Goal: Task Accomplishment & Management: Manage account settings

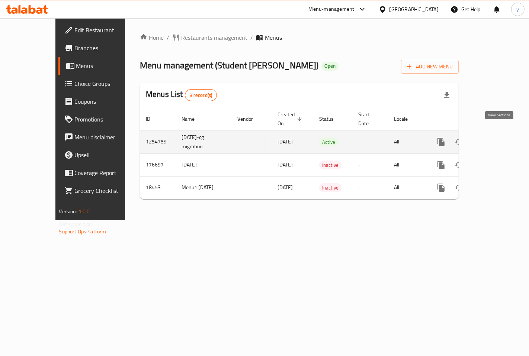
click at [499, 138] on icon "enhanced table" at bounding box center [494, 142] width 9 height 9
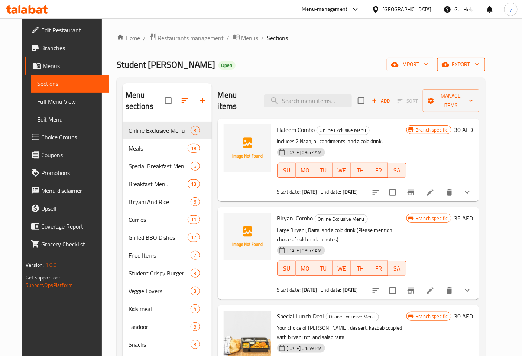
click at [480, 65] on span "export" at bounding box center [461, 64] width 36 height 9
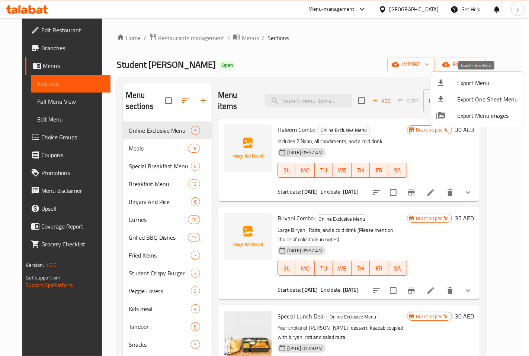
click at [507, 86] on span "Export Menu" at bounding box center [487, 82] width 61 height 9
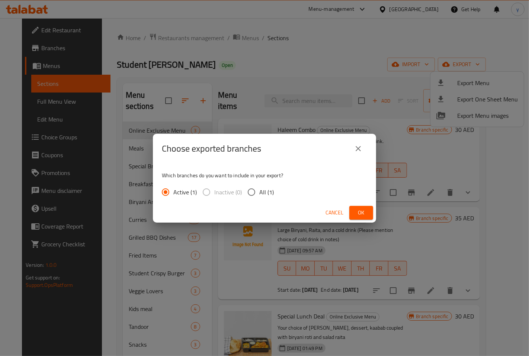
click at [248, 193] on input "All (1)" at bounding box center [251, 192] width 16 height 16
radio input "true"
click at [361, 210] on span "Ok" at bounding box center [361, 212] width 12 height 9
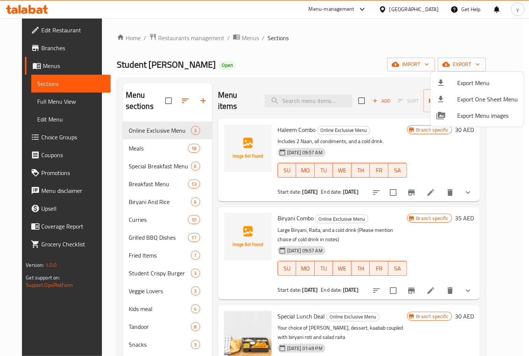
click at [48, 43] on div at bounding box center [264, 178] width 529 height 356
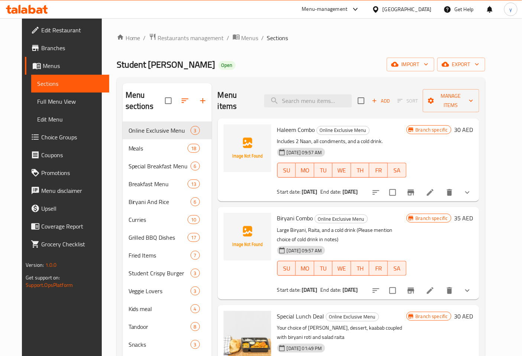
click at [55, 30] on span "Edit Restaurant" at bounding box center [72, 30] width 62 height 9
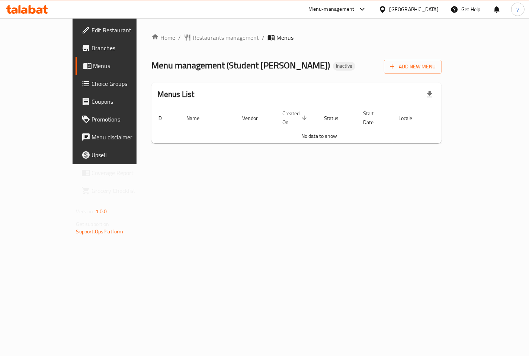
click at [92, 47] on span "Branches" at bounding box center [123, 47] width 63 height 9
click at [435, 68] on span "Add New Menu" at bounding box center [413, 66] width 46 height 9
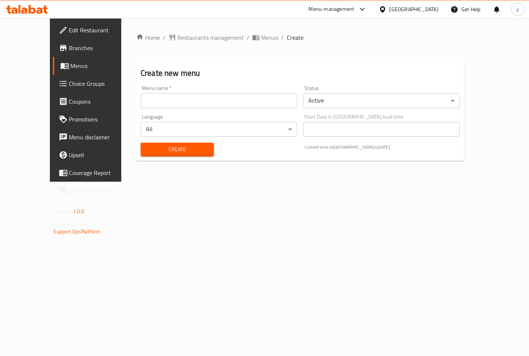
click at [228, 106] on input "text" at bounding box center [219, 100] width 157 height 15
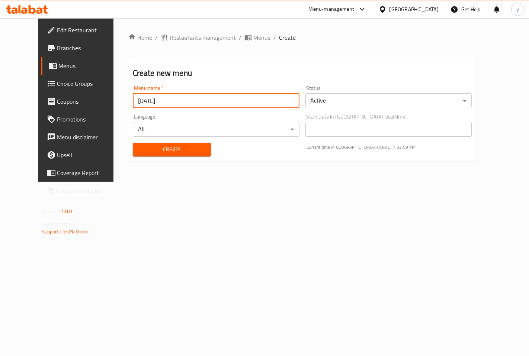
type input "[DATE]"
click at [183, 151] on span "Create" at bounding box center [172, 149] width 66 height 9
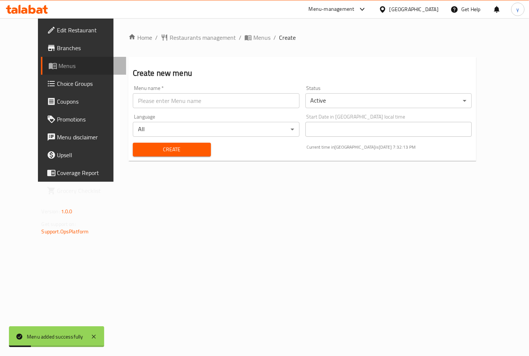
click at [59, 66] on span "Menus" at bounding box center [89, 65] width 61 height 9
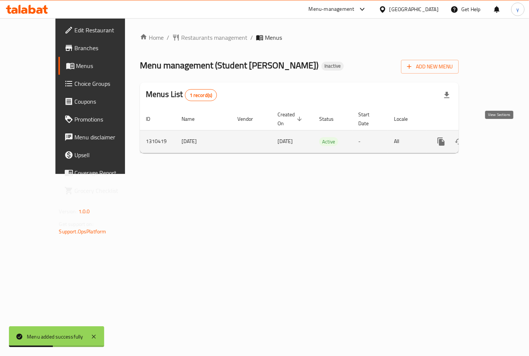
click at [499, 137] on icon "enhanced table" at bounding box center [494, 141] width 9 height 9
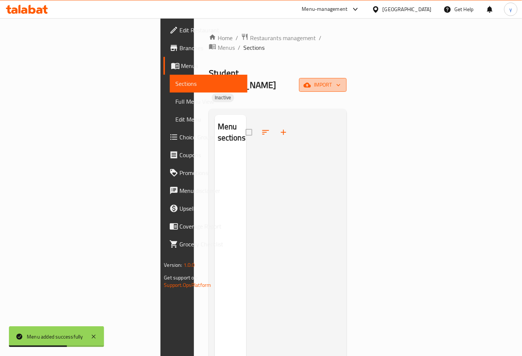
click at [341, 80] on span "import" at bounding box center [323, 84] width 36 height 9
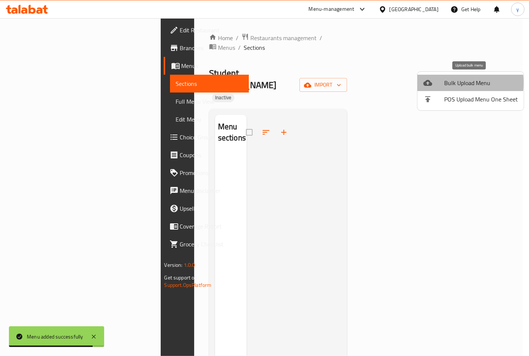
click at [462, 83] on span "Bulk Upload Menu" at bounding box center [481, 82] width 74 height 9
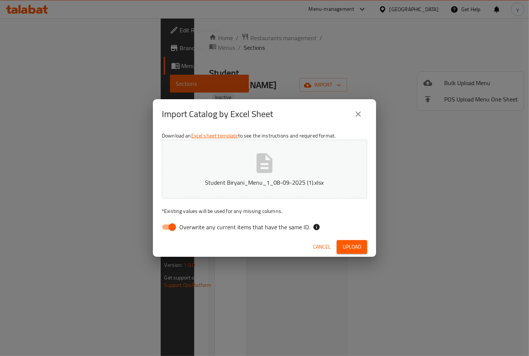
click at [170, 228] on input "Overwrite any current items that have the same ID." at bounding box center [172, 227] width 42 height 14
checkbox input "false"
click at [359, 249] on span "Upload" at bounding box center [351, 246] width 19 height 9
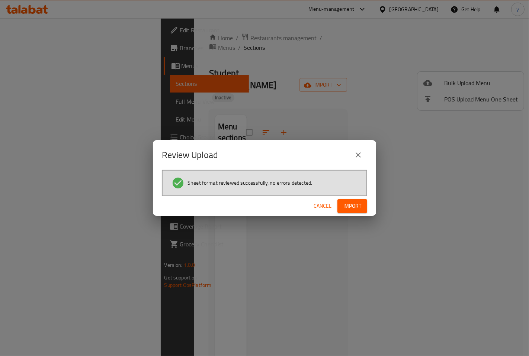
click at [347, 207] on span "Import" at bounding box center [352, 205] width 18 height 9
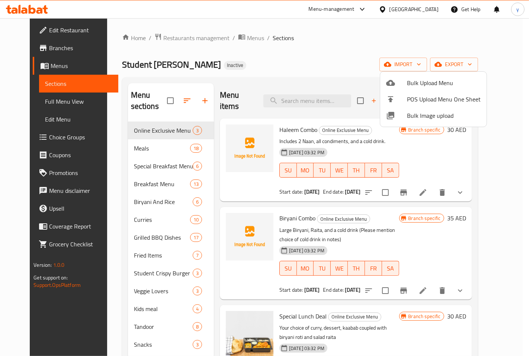
click at [69, 103] on div at bounding box center [264, 178] width 529 height 356
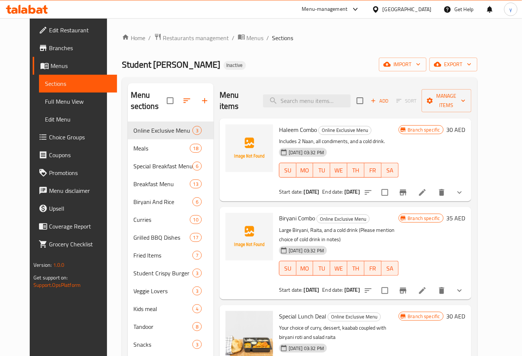
click at [45, 101] on span "Full Menu View" at bounding box center [78, 101] width 66 height 9
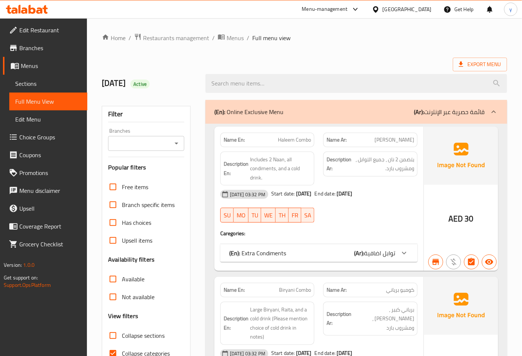
click at [139, 143] on input "Branches" at bounding box center [139, 143] width 59 height 10
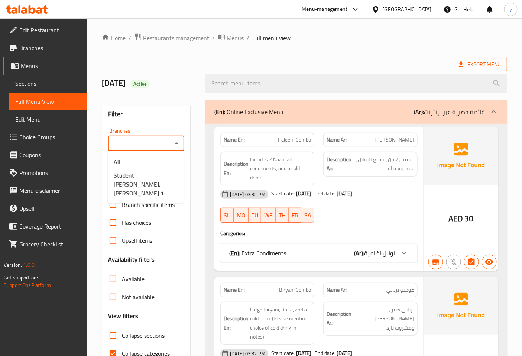
paste input "776749"
type input "7"
click at [144, 184] on span "Student Biryani, Al Rashidiya 1" at bounding box center [146, 184] width 64 height 27
type input "Student Biryani, Al Rashidiya 1"
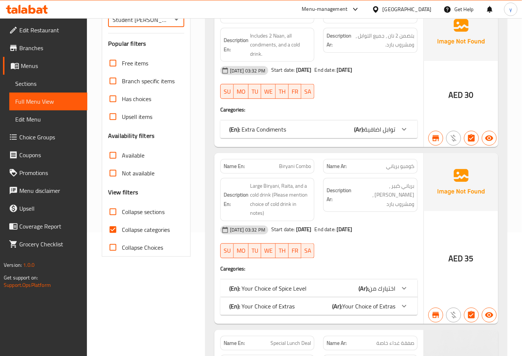
click at [116, 229] on input "Collapse categories" at bounding box center [113, 230] width 18 height 18
checkbox input "false"
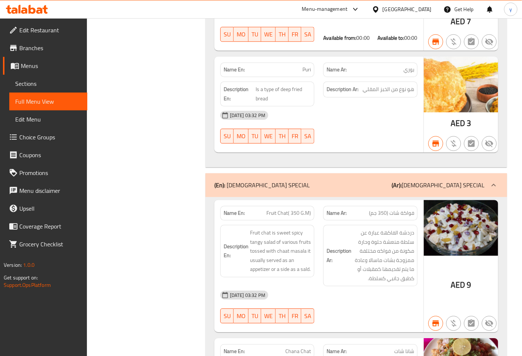
scroll to position [30391, 0]
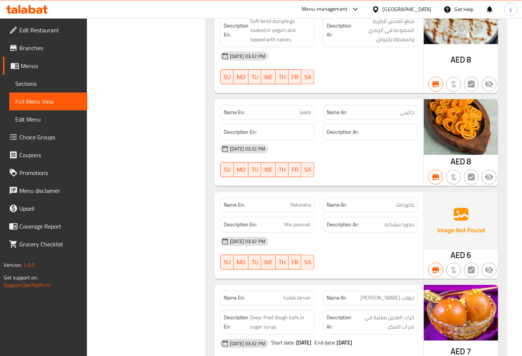
click at [52, 21] on link "Edit Restaurant" at bounding box center [45, 30] width 84 height 18
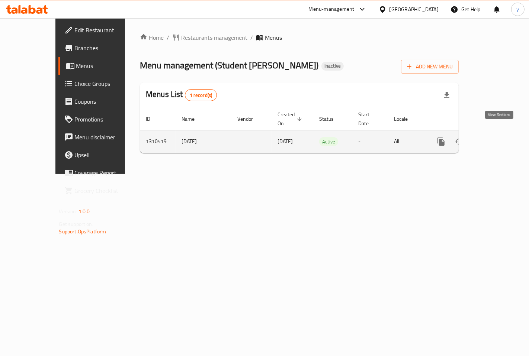
click at [499, 137] on icon "enhanced table" at bounding box center [494, 141] width 9 height 9
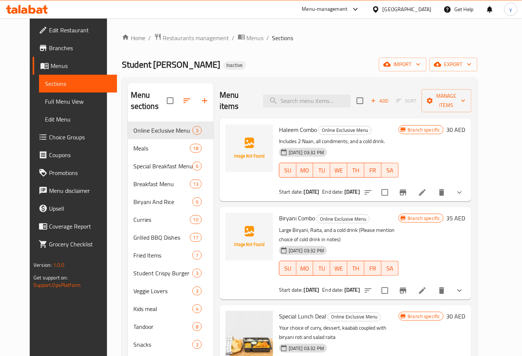
click at [65, 98] on span "Full Menu View" at bounding box center [78, 101] width 66 height 9
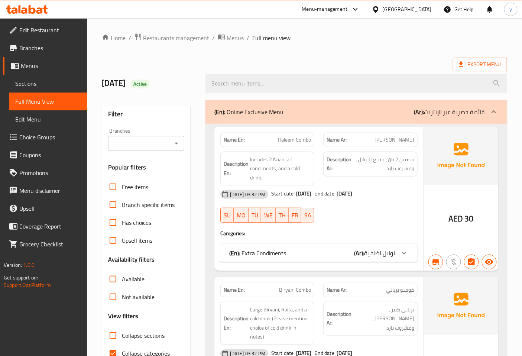
scroll to position [165, 0]
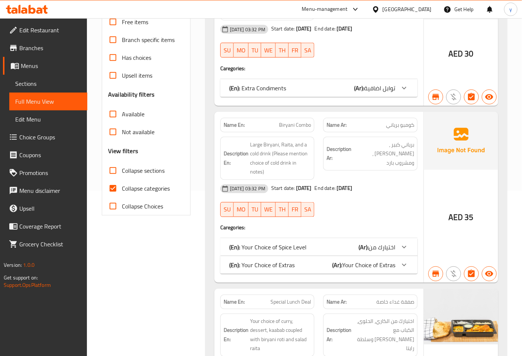
click at [115, 186] on input "Collapse categories" at bounding box center [113, 189] width 18 height 18
checkbox input "false"
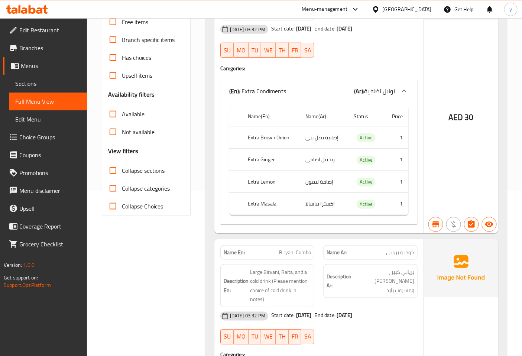
scroll to position [0, 0]
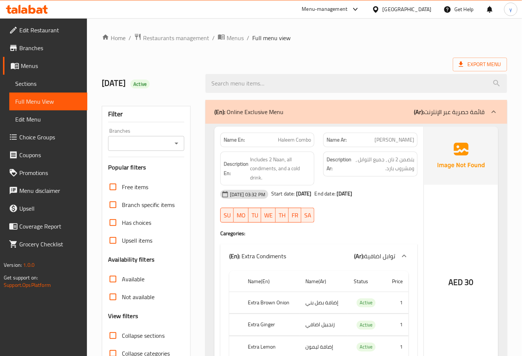
click at [41, 26] on span "Edit Restaurant" at bounding box center [50, 30] width 62 height 9
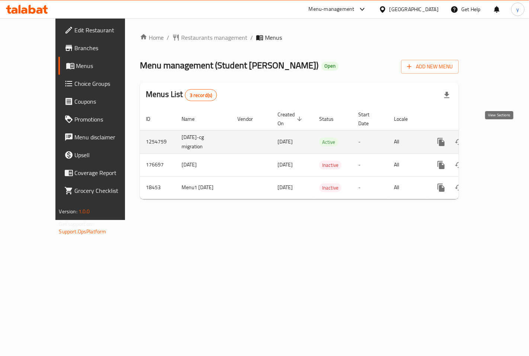
click at [497, 138] on icon "enhanced table" at bounding box center [494, 142] width 9 height 9
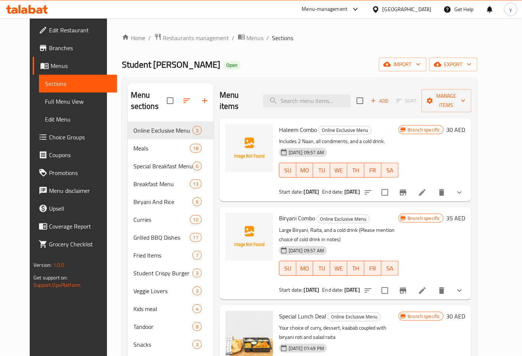
click at [60, 99] on span "Full Menu View" at bounding box center [78, 101] width 66 height 9
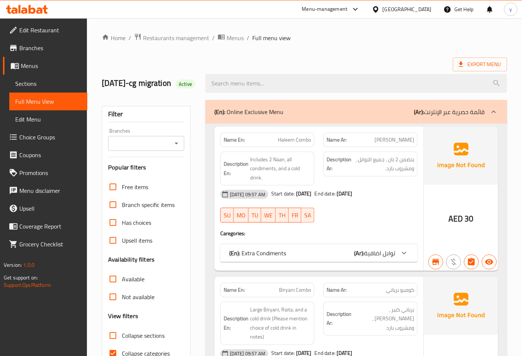
scroll to position [124, 0]
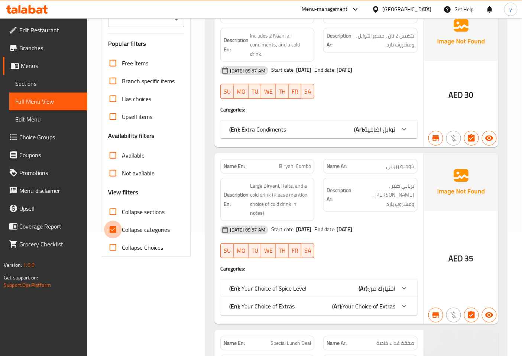
click at [114, 239] on input "Collapse categories" at bounding box center [113, 230] width 18 height 18
checkbox input "false"
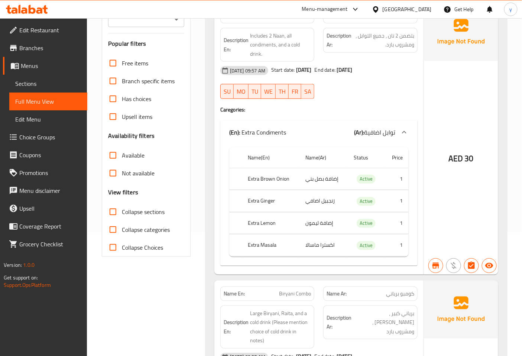
click at [54, 33] on span "Edit Restaurant" at bounding box center [50, 30] width 62 height 9
